Goal: Task Accomplishment & Management: Manage account settings

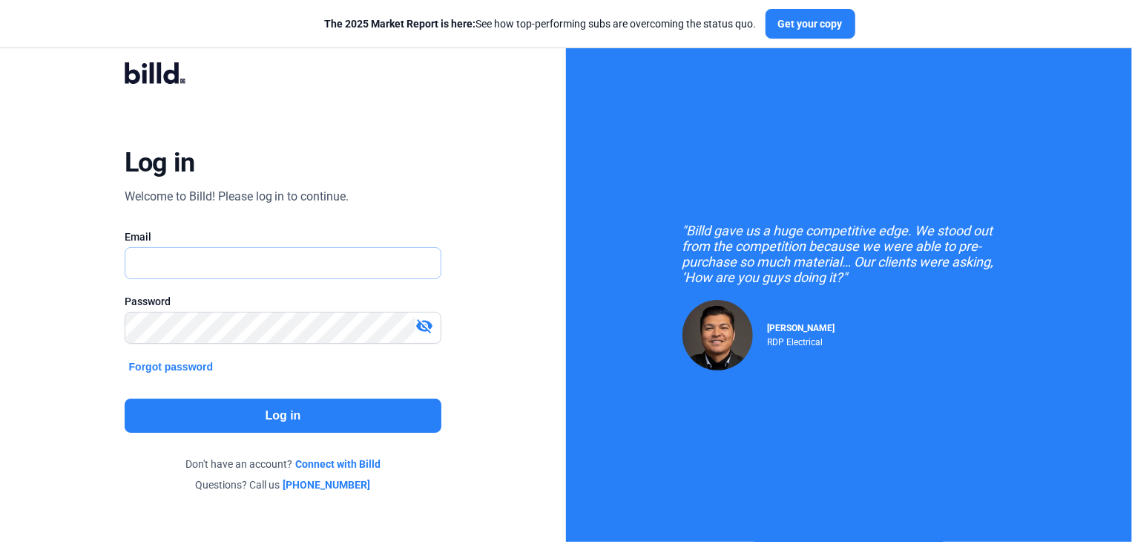
click at [157, 258] on input "text" at bounding box center [283, 263] width 316 height 30
type input "[EMAIL_ADDRESS][DOMAIN_NAME]"
click at [247, 423] on button "Log in" at bounding box center [284, 416] width 318 height 34
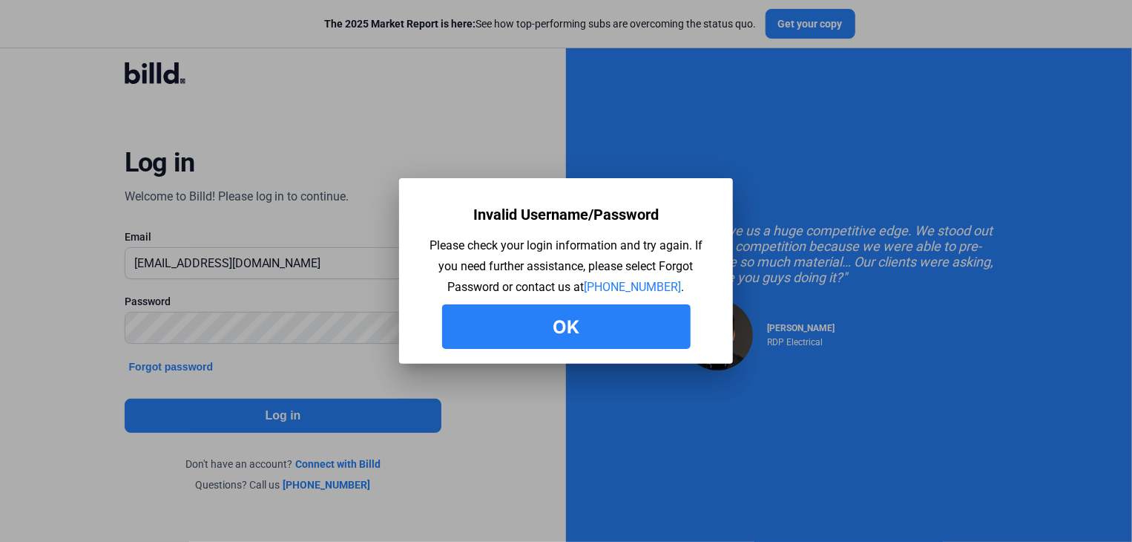
drag, startPoint x: 576, startPoint y: 328, endPoint x: 447, endPoint y: 315, distance: 129.0
click at [574, 328] on button "Ok" at bounding box center [566, 326] width 249 height 45
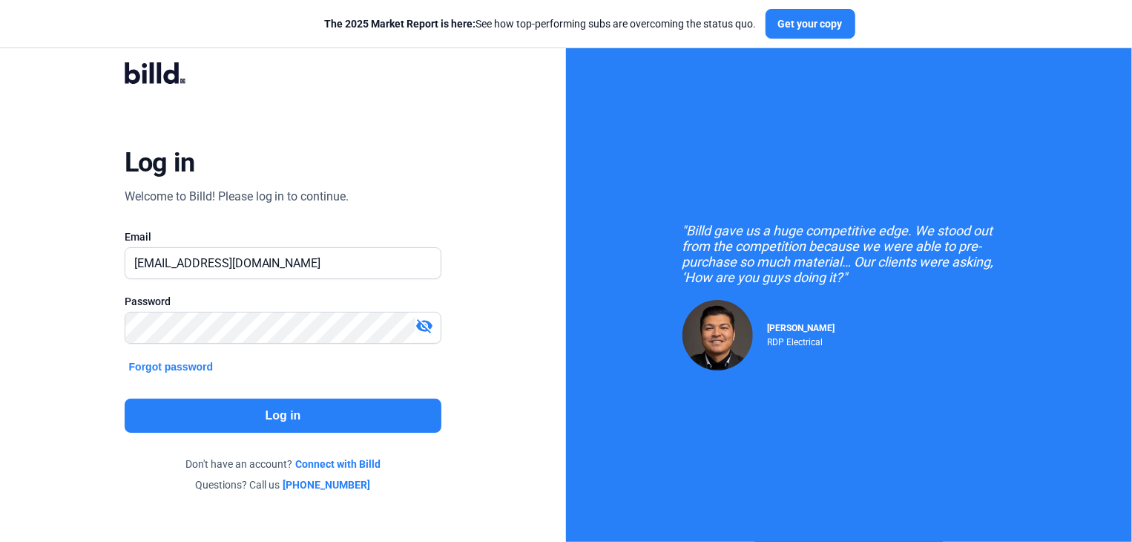
click at [427, 327] on mat-icon "visibility_off" at bounding box center [425, 326] width 18 height 18
click at [272, 411] on button "Log in" at bounding box center [284, 416] width 318 height 34
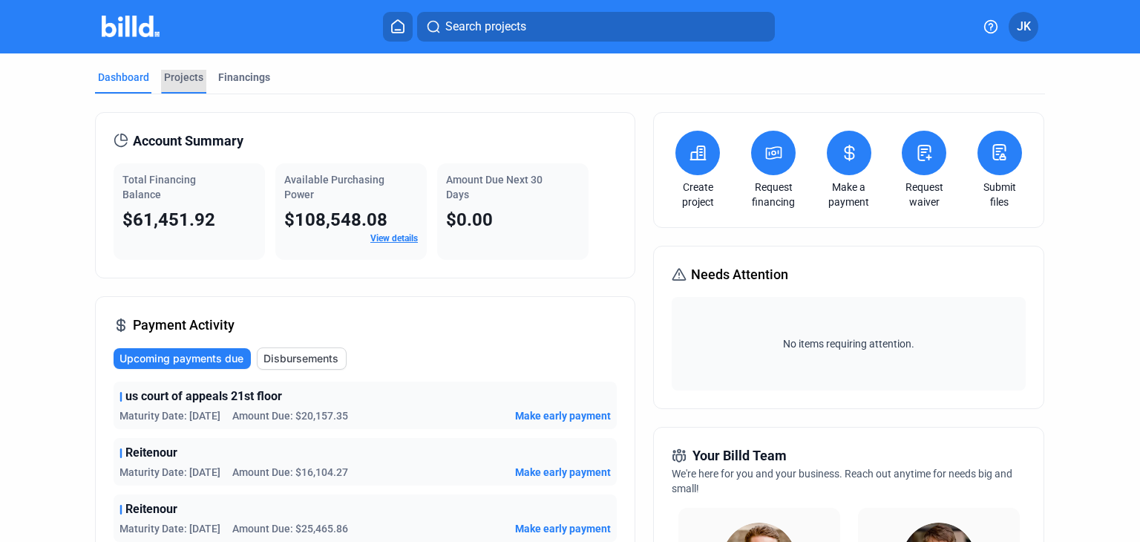
click at [172, 81] on div "Projects" at bounding box center [183, 77] width 39 height 15
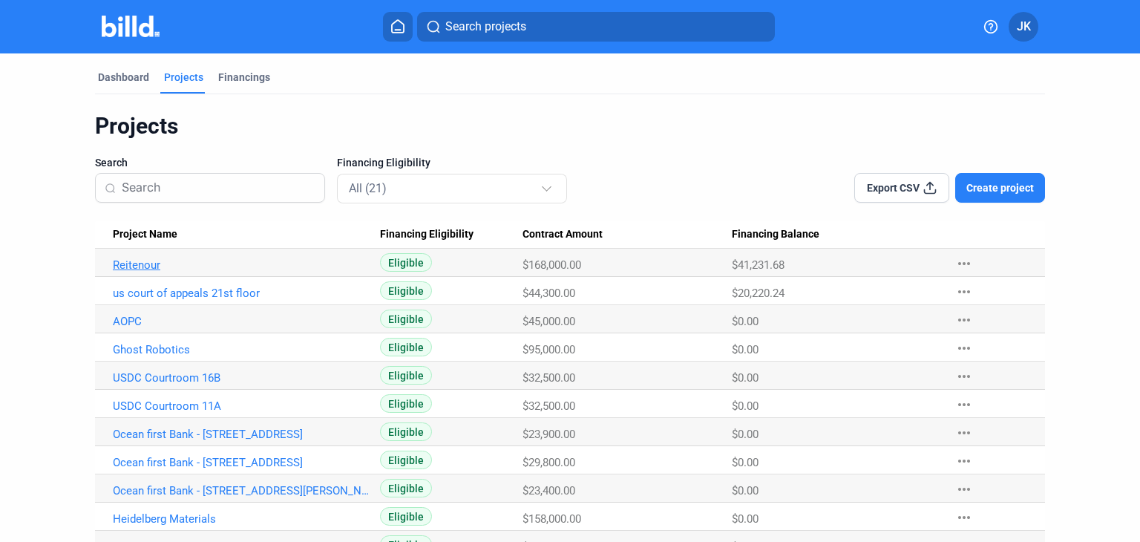
click at [141, 265] on link "Reitenour" at bounding box center [242, 264] width 258 height 13
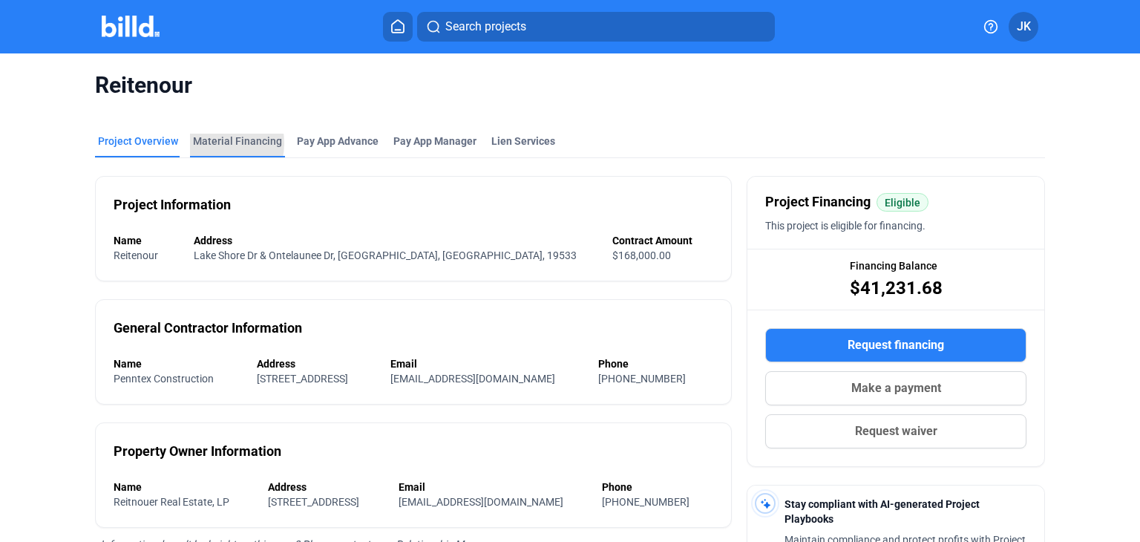
click at [206, 143] on div "Material Financing" at bounding box center [237, 141] width 89 height 15
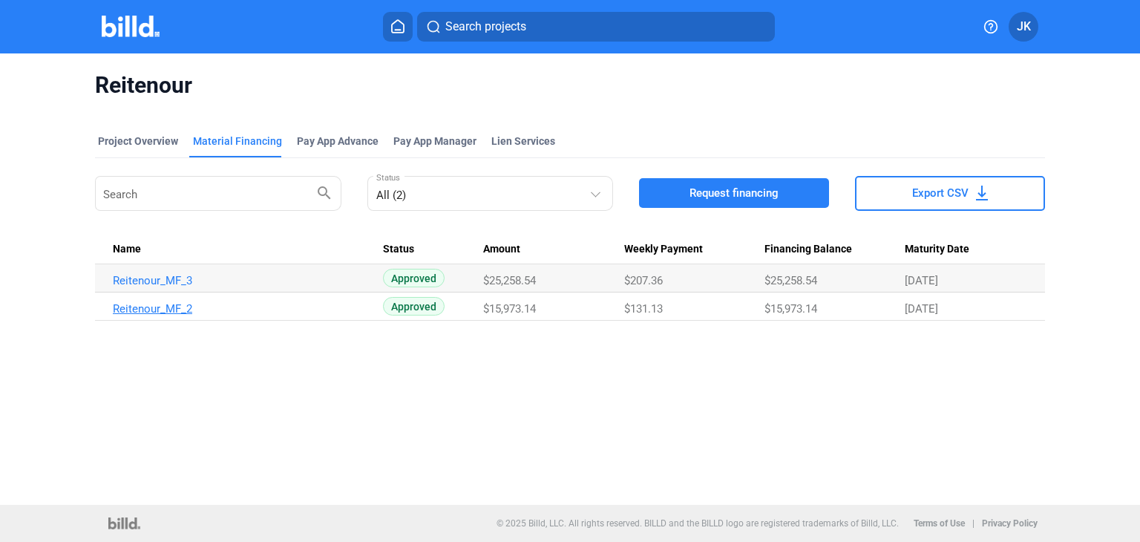
click at [135, 287] on link "Reitenour_MF_2" at bounding box center [242, 280] width 258 height 13
click at [154, 279] on link "Reitenour_MF_3" at bounding box center [242, 280] width 258 height 13
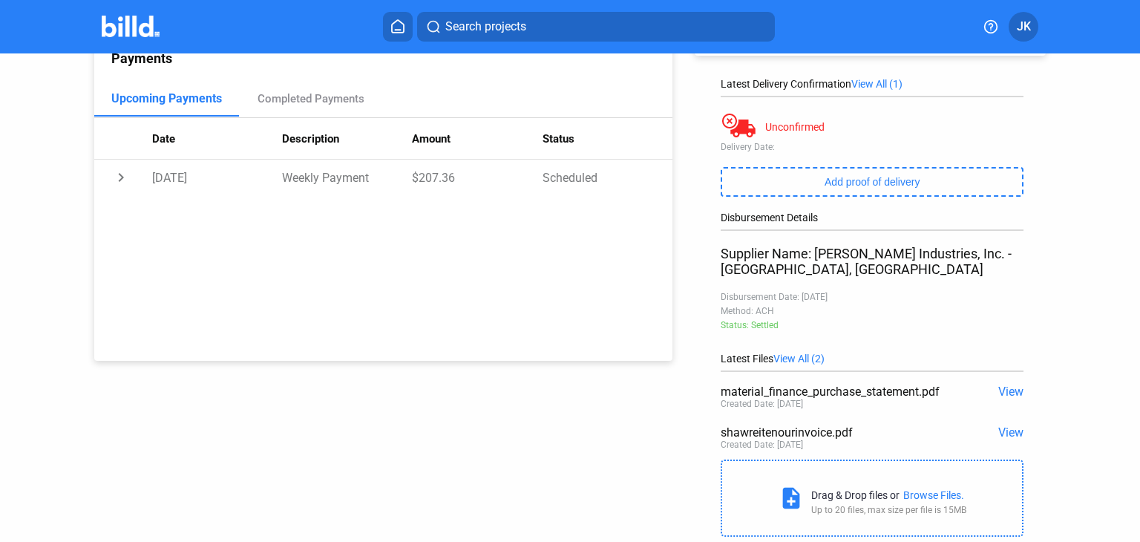
scroll to position [200, 0]
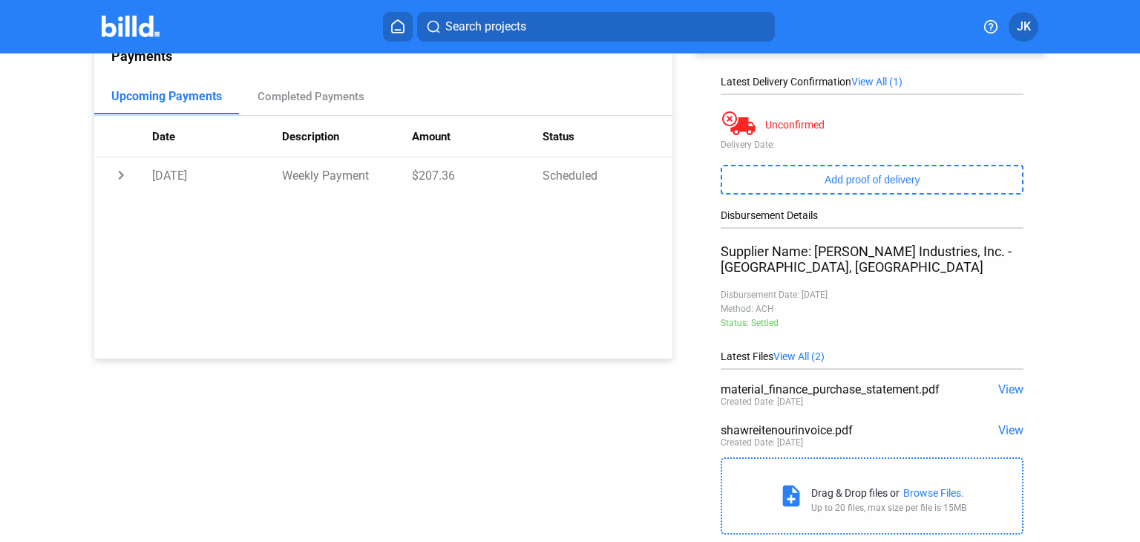
drag, startPoint x: 721, startPoint y: 241, endPoint x: 979, endPoint y: 306, distance: 265.7
click at [979, 306] on div "Disbursement Details Supplier Name: [PERSON_NAME] Industries, Inc. - [GEOGRAPHI…" at bounding box center [872, 279] width 303 height 141
click at [713, 245] on div "add New Payment Financing Balance $25,258.54 Latest Delivery Confirmation View …" at bounding box center [877, 197] width 410 height 689
drag, startPoint x: 704, startPoint y: 96, endPoint x: 1010, endPoint y: 119, distance: 307.4
click at [1010, 119] on div "add New Payment Financing Balance $25,258.54 Latest Delivery Confirmation View …" at bounding box center [877, 197] width 410 height 689
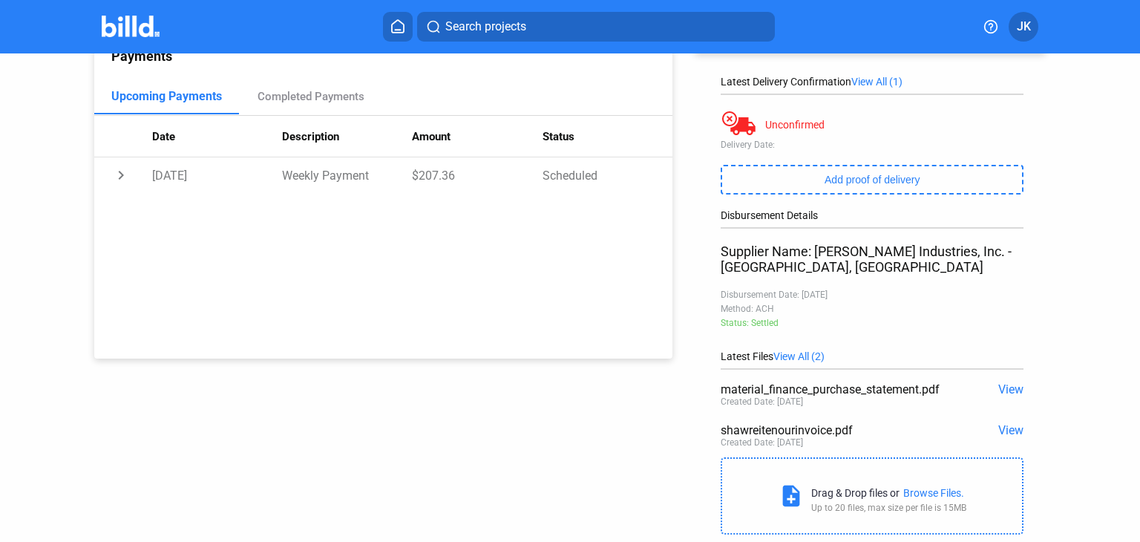
scroll to position [224, 0]
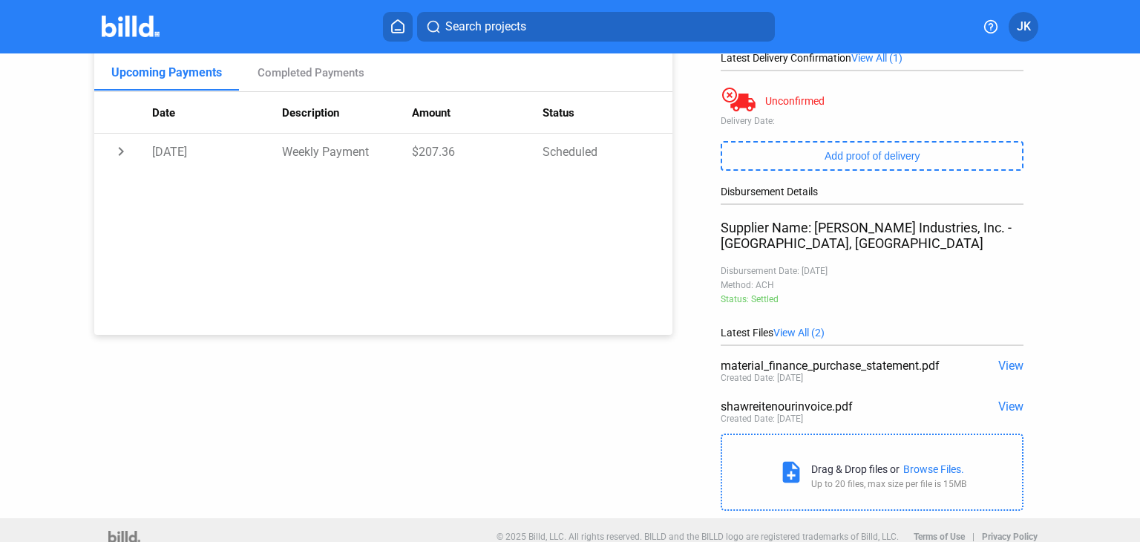
drag, startPoint x: 716, startPoint y: 244, endPoint x: 1066, endPoint y: 538, distance: 456.7
click at [1066, 538] on mat-sidenav-content "Purchase: Reitenour_MF_3 Address: [GEOGRAPHIC_DATA] 19533 Supplier: [PERSON_NAM…" at bounding box center [570, 297] width 1140 height 488
copy mat-sidenav-content "Supplier Name: [PERSON_NAME] Industries, Inc. - [GEOGRAPHIC_DATA], GA Disbursem…"
click at [932, 393] on div "shawreitenourinvoice.pdf View Created Date: [DATE]" at bounding box center [872, 413] width 303 height 41
click at [1007, 399] on span "View" at bounding box center [1010, 406] width 25 height 14
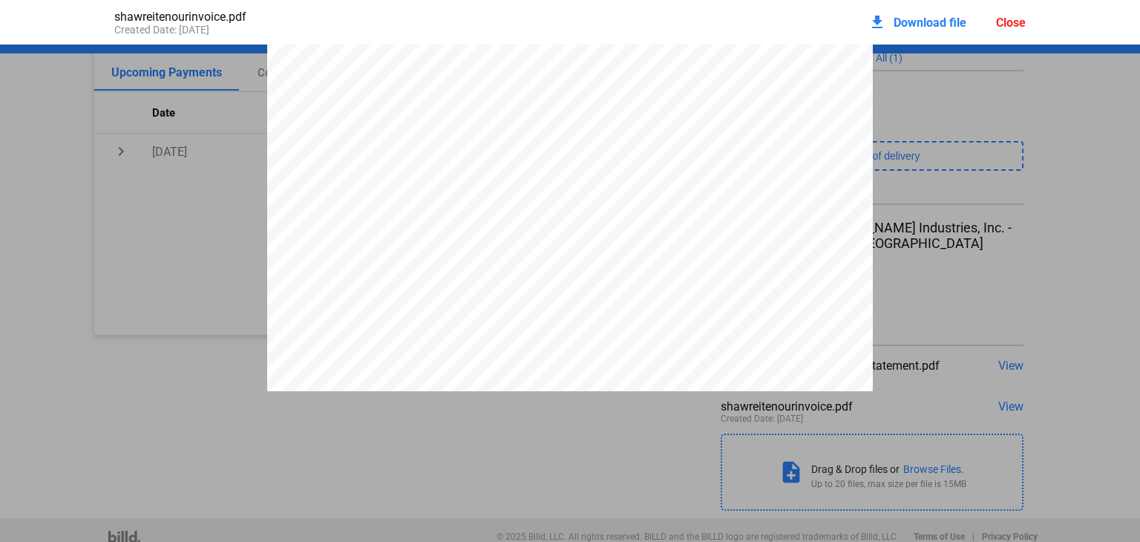
scroll to position [53, 0]
